Goal: Check status

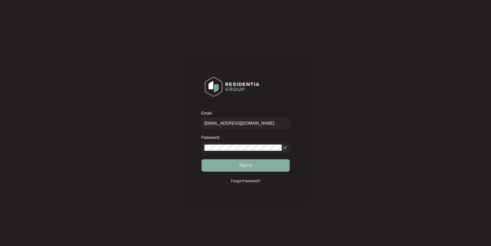
click at [240, 165] on span "Sign in" at bounding box center [245, 165] width 13 height 6
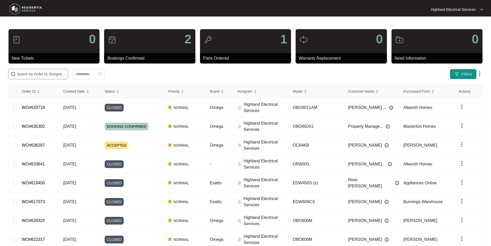
click at [24, 74] on input "text" at bounding box center [41, 74] width 49 height 6
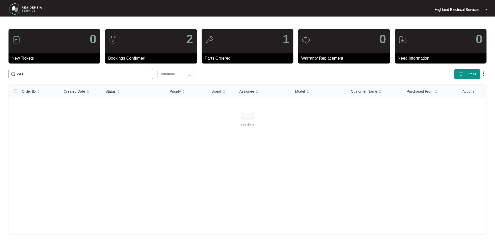
type input "W"
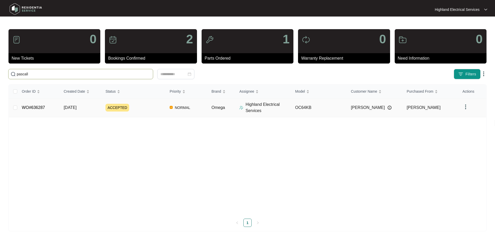
type input "pascall"
click at [33, 108] on link "WO#636287" at bounding box center [33, 107] width 23 height 4
